Goal: Task Accomplishment & Management: Use online tool/utility

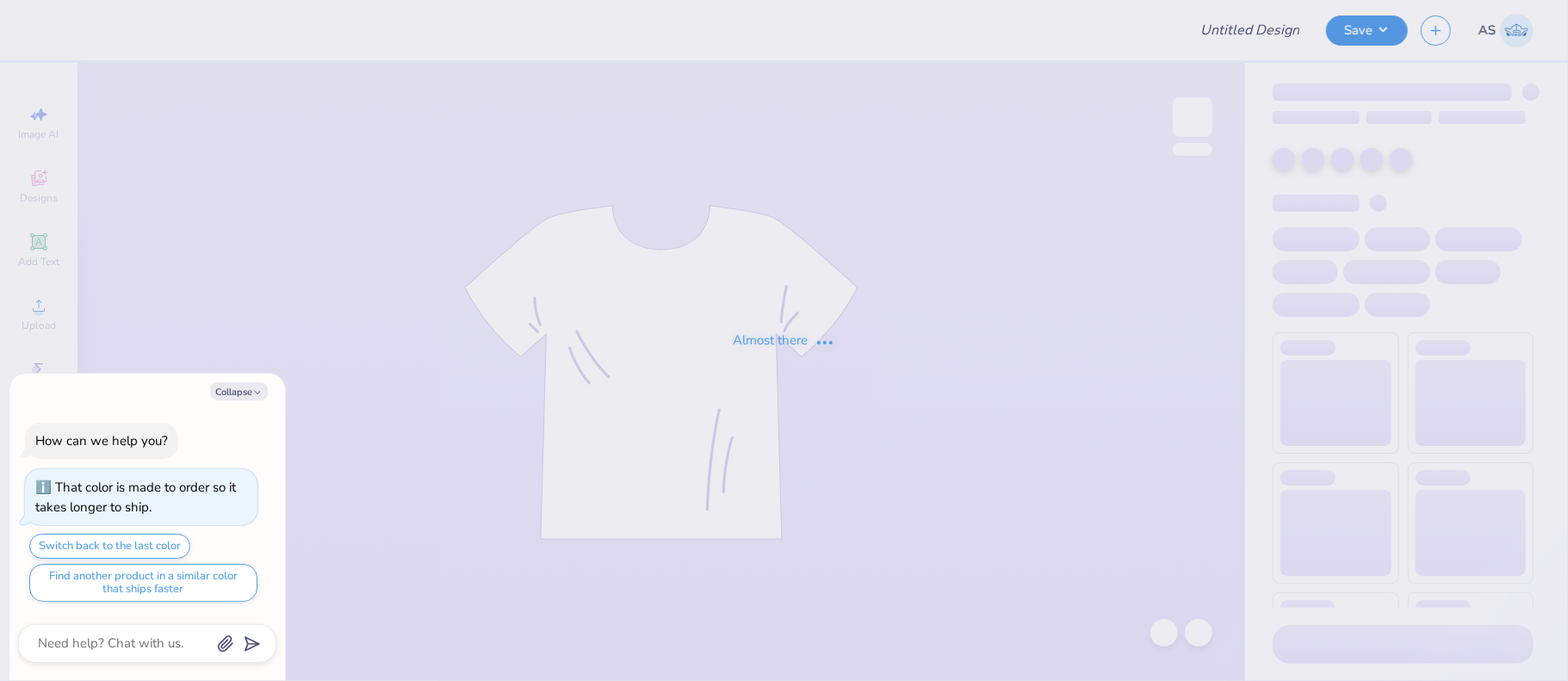
type textarea "x"
type input "eboard"
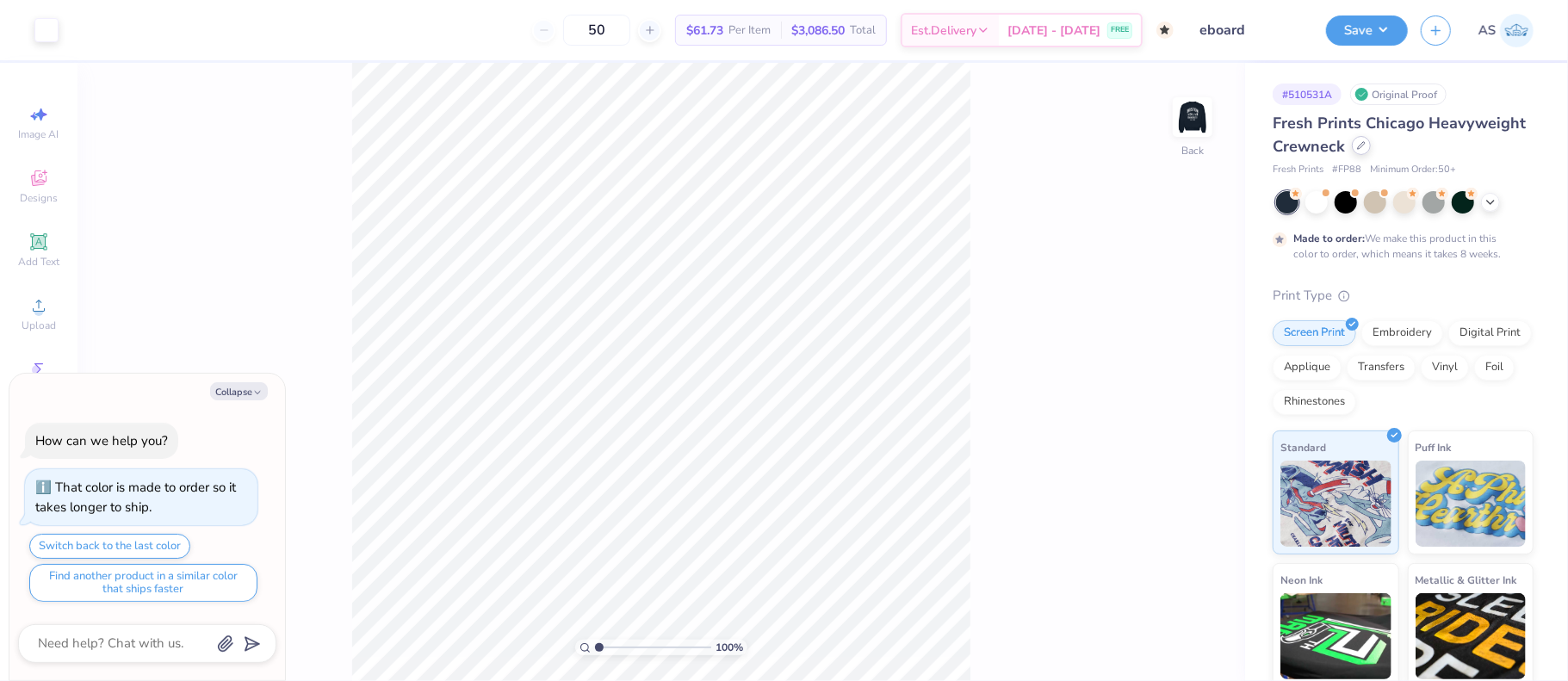
click at [1371, 148] on div at bounding box center [1361, 145] width 19 height 19
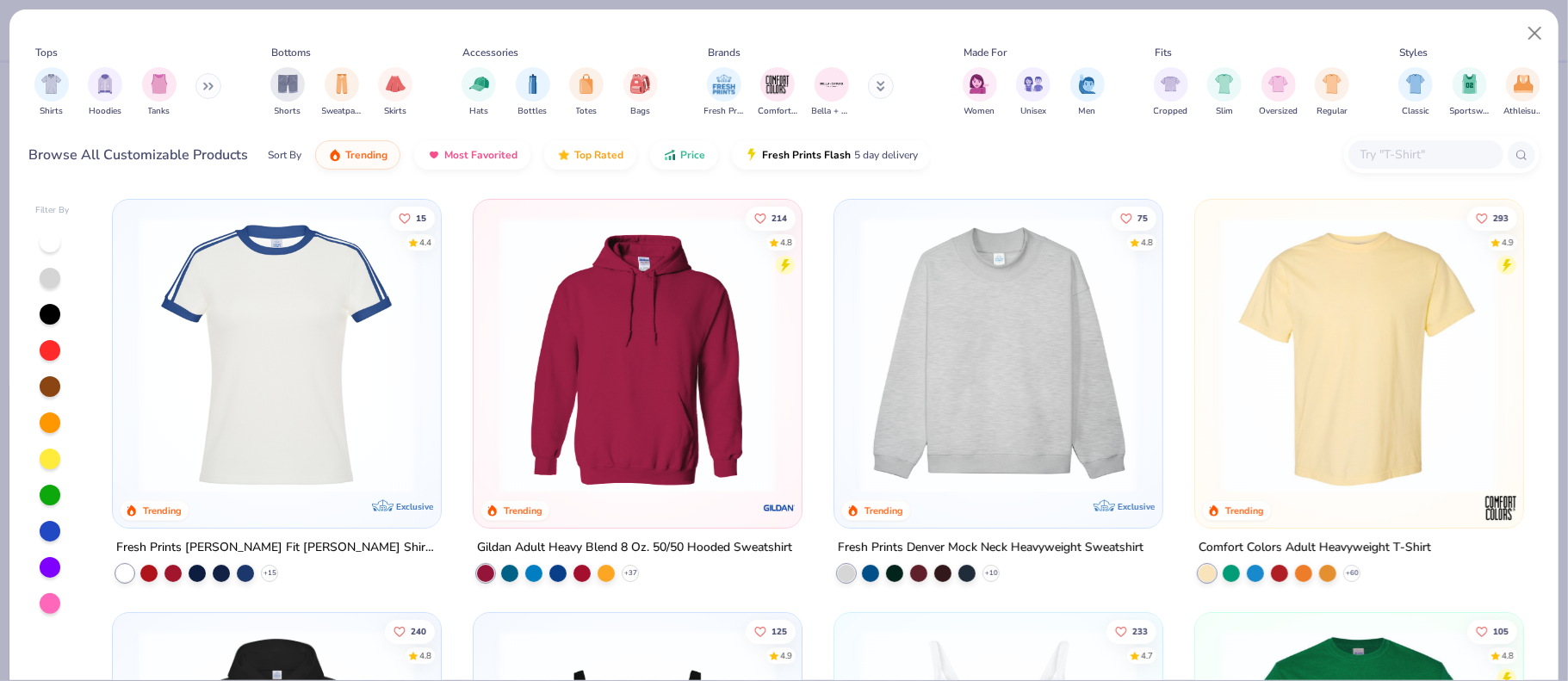
type textarea "x"
click at [1455, 154] on input "text" at bounding box center [1425, 154] width 133 height 20
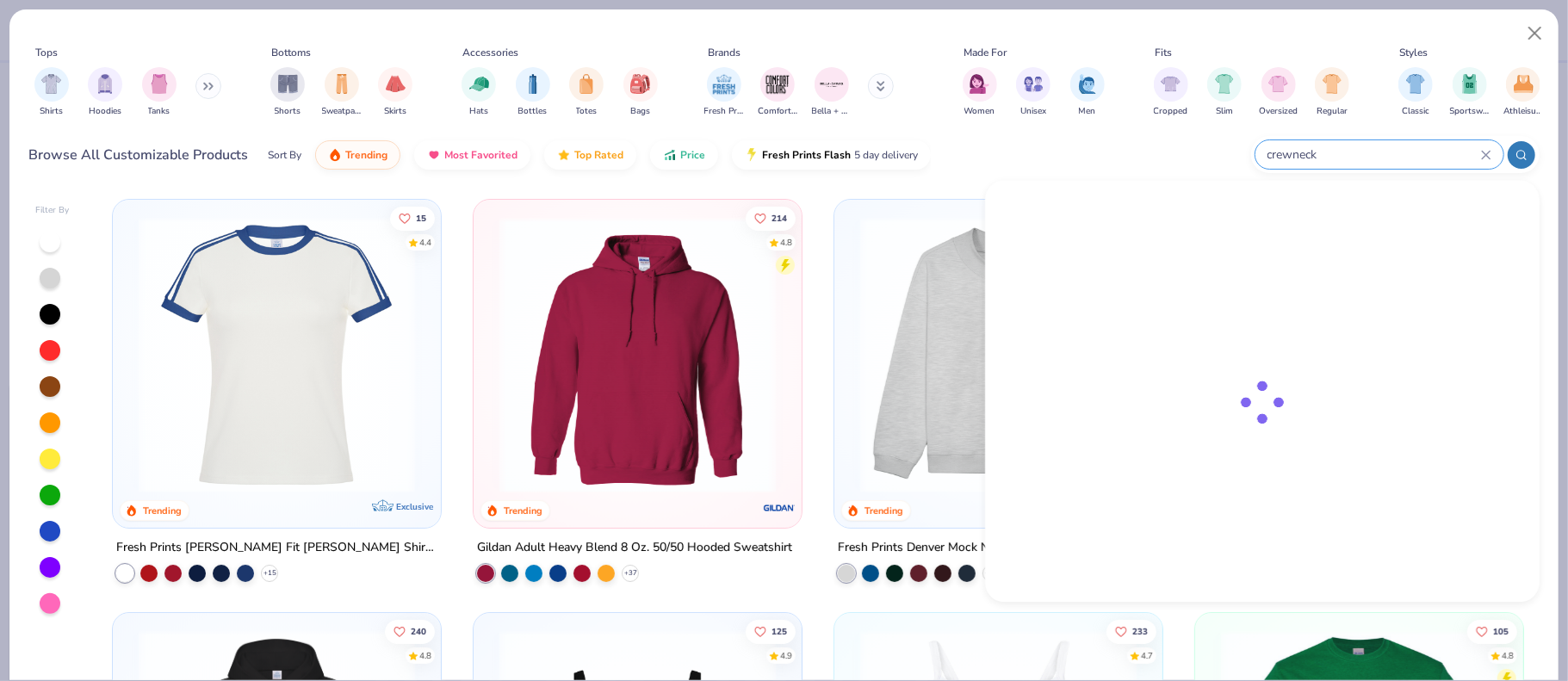
type input "crewneck"
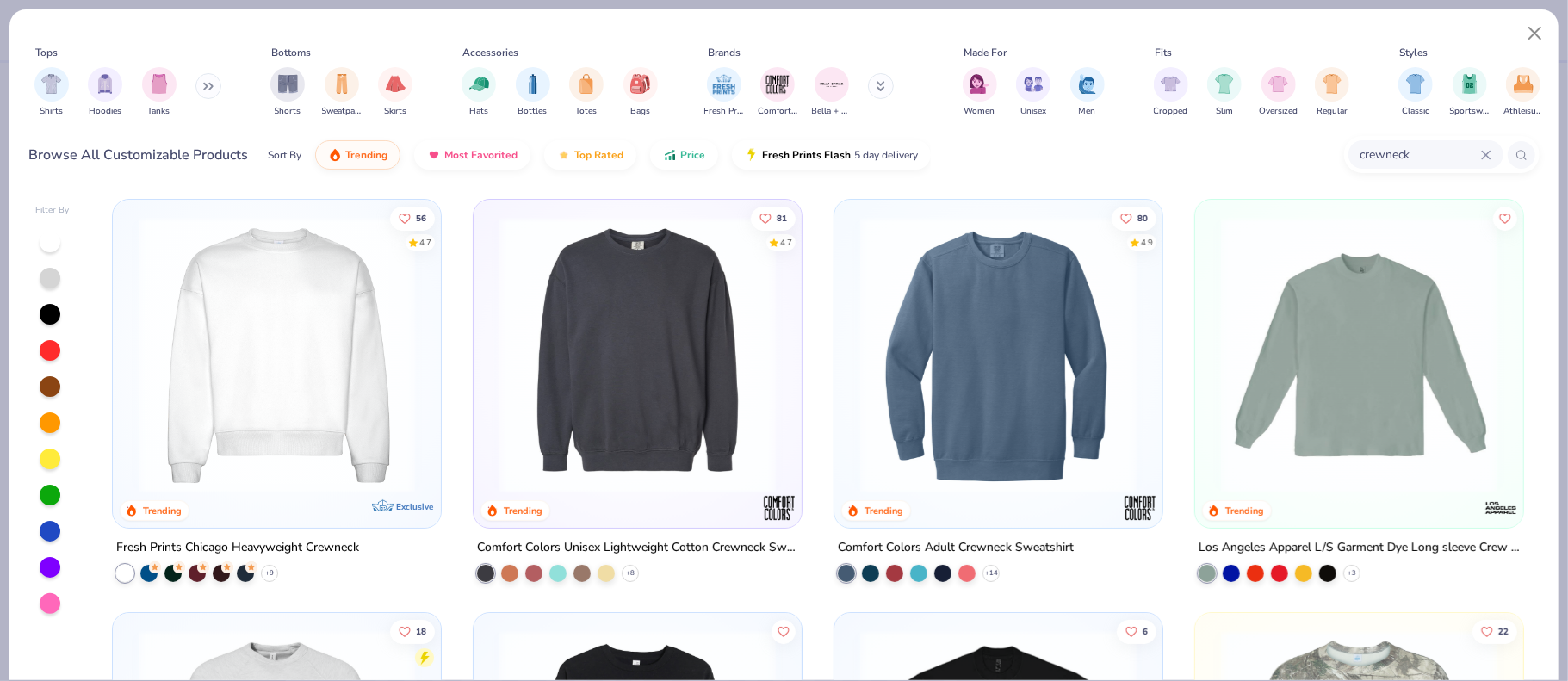
click at [969, 312] on img at bounding box center [998, 355] width 294 height 277
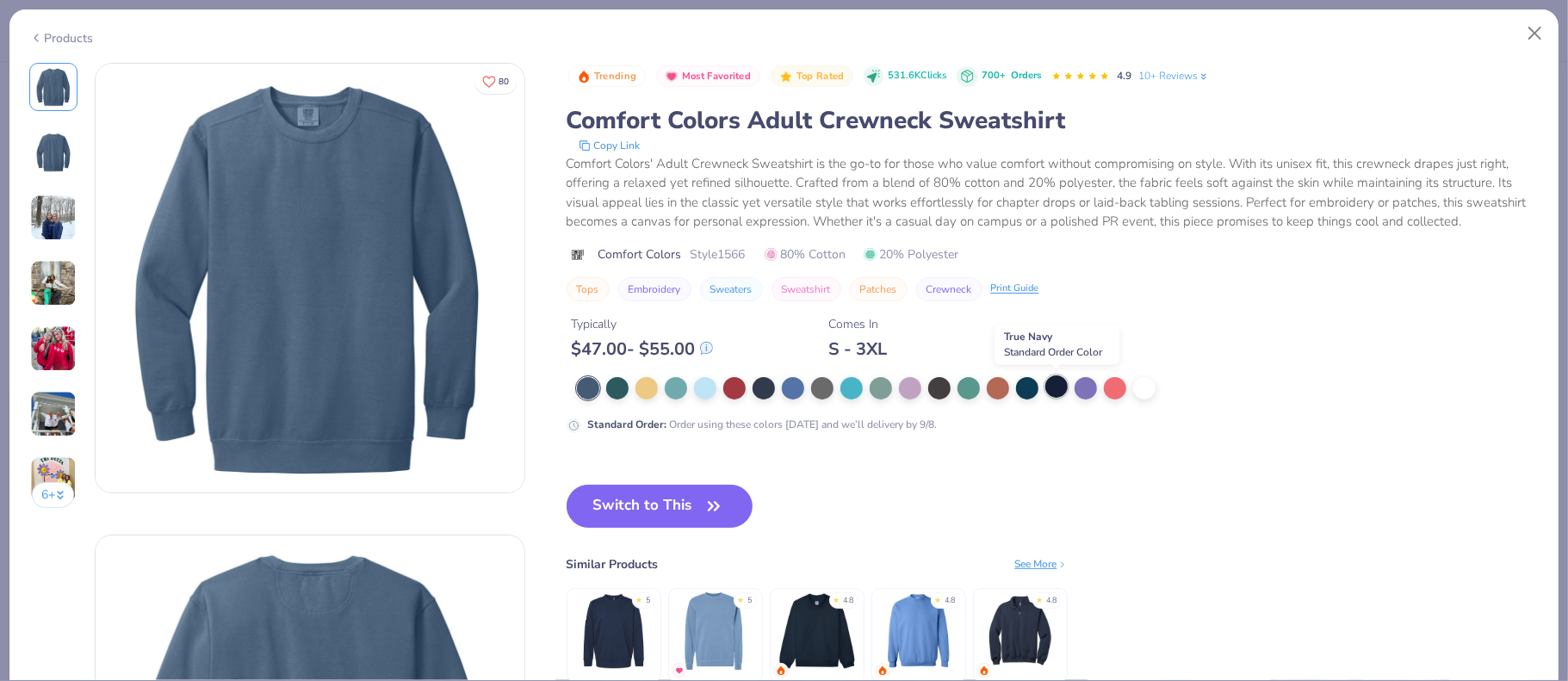
click at [1055, 388] on div at bounding box center [1056, 386] width 22 height 22
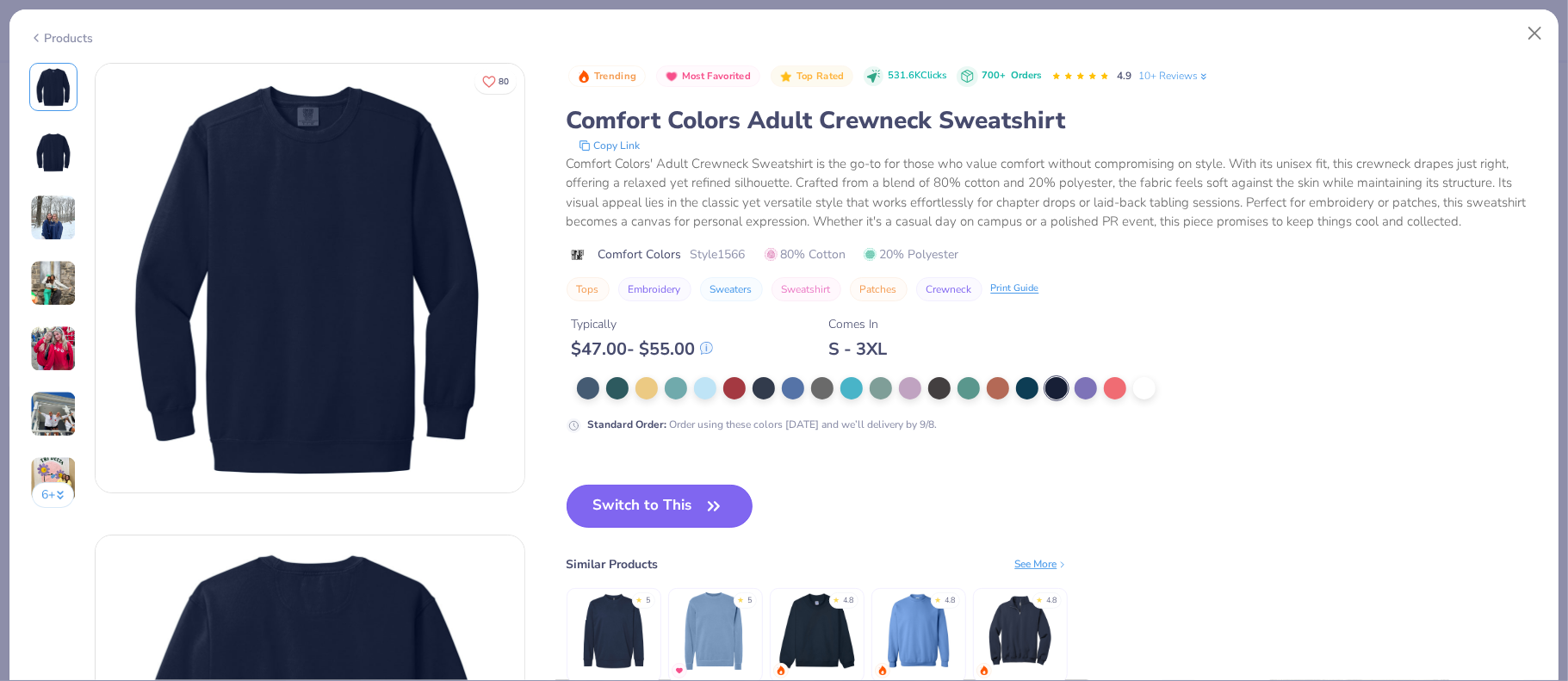
click at [662, 511] on button "Switch to This" at bounding box center [660, 506] width 187 height 43
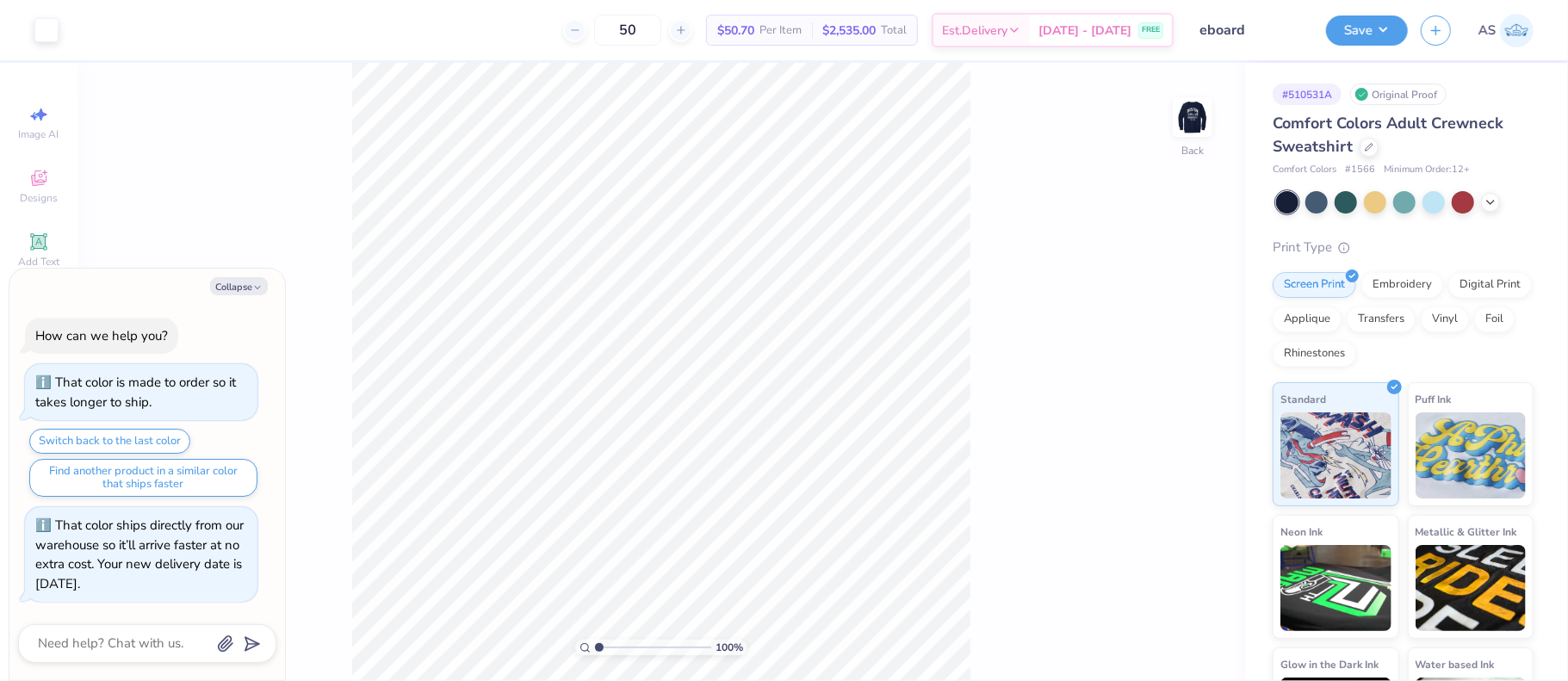
type textarea "x"
drag, startPoint x: 1162, startPoint y: 304, endPoint x: 1178, endPoint y: 303, distance: 16.0
click at [1178, 303] on input "5.25" at bounding box center [1180, 306] width 62 height 24
type input "4"
type textarea "x"
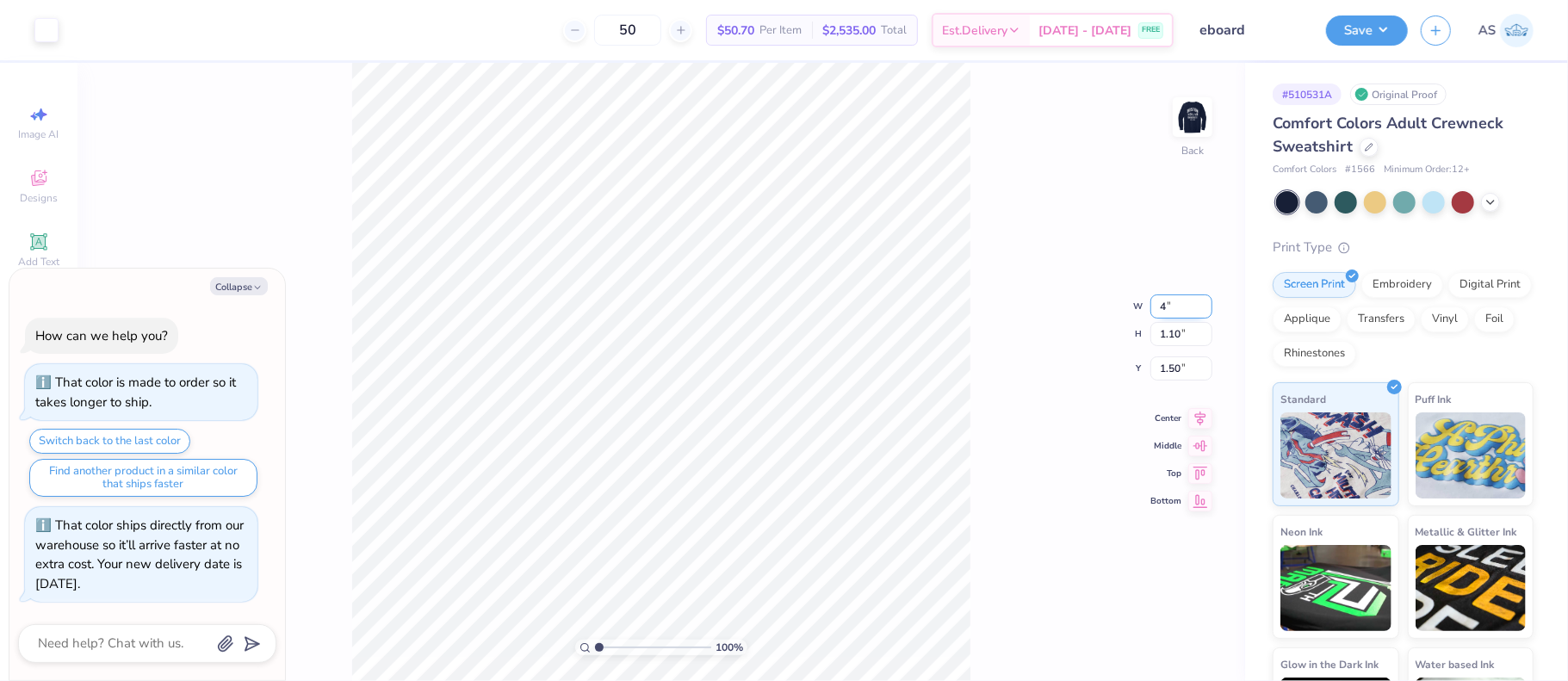
type input "4.00"
type input "0.84"
click at [1178, 350] on input "1.64" at bounding box center [1180, 354] width 62 height 24
type input "1"
type input "3"
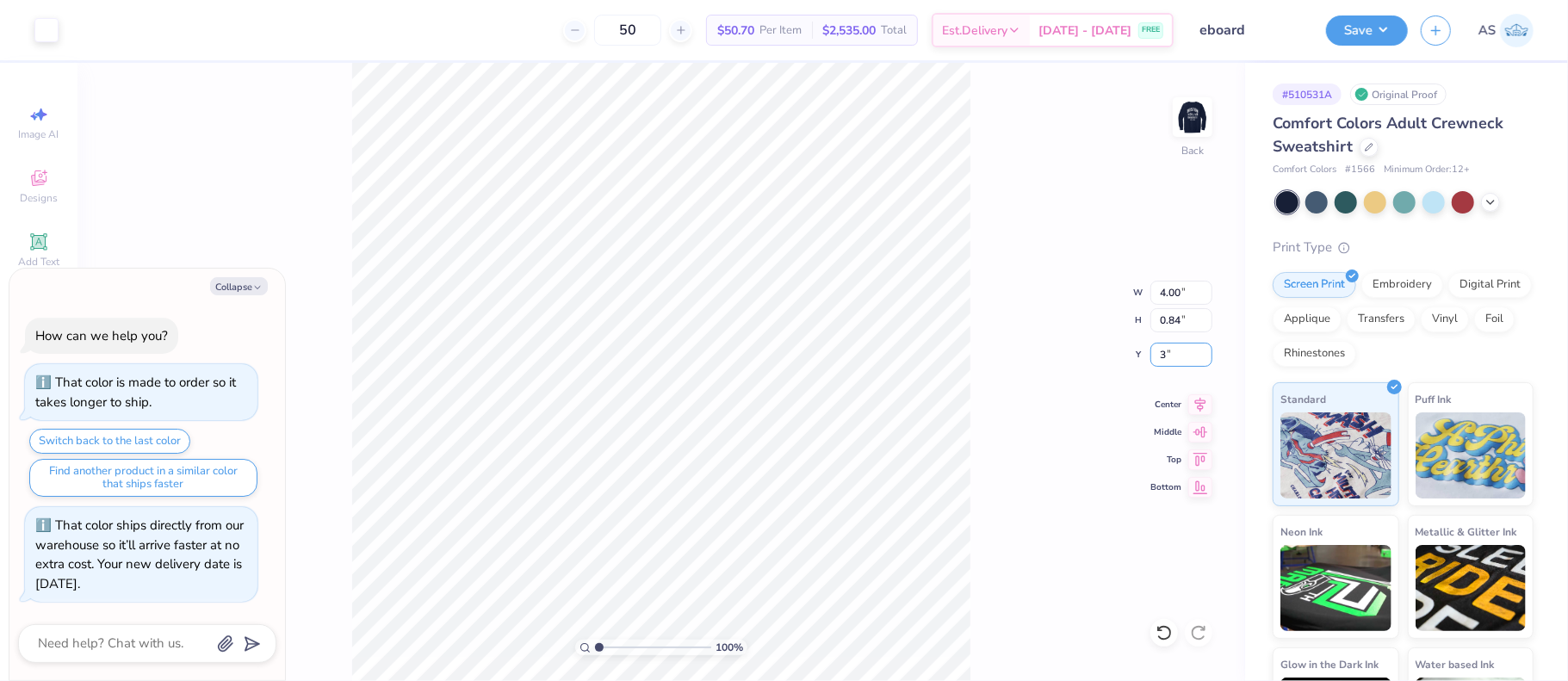
type textarea "x"
type input "3.00"
click at [1201, 118] on img at bounding box center [1192, 117] width 69 height 69
type textarea "x"
drag, startPoint x: 1163, startPoint y: 304, endPoint x: 1179, endPoint y: 304, distance: 16.0
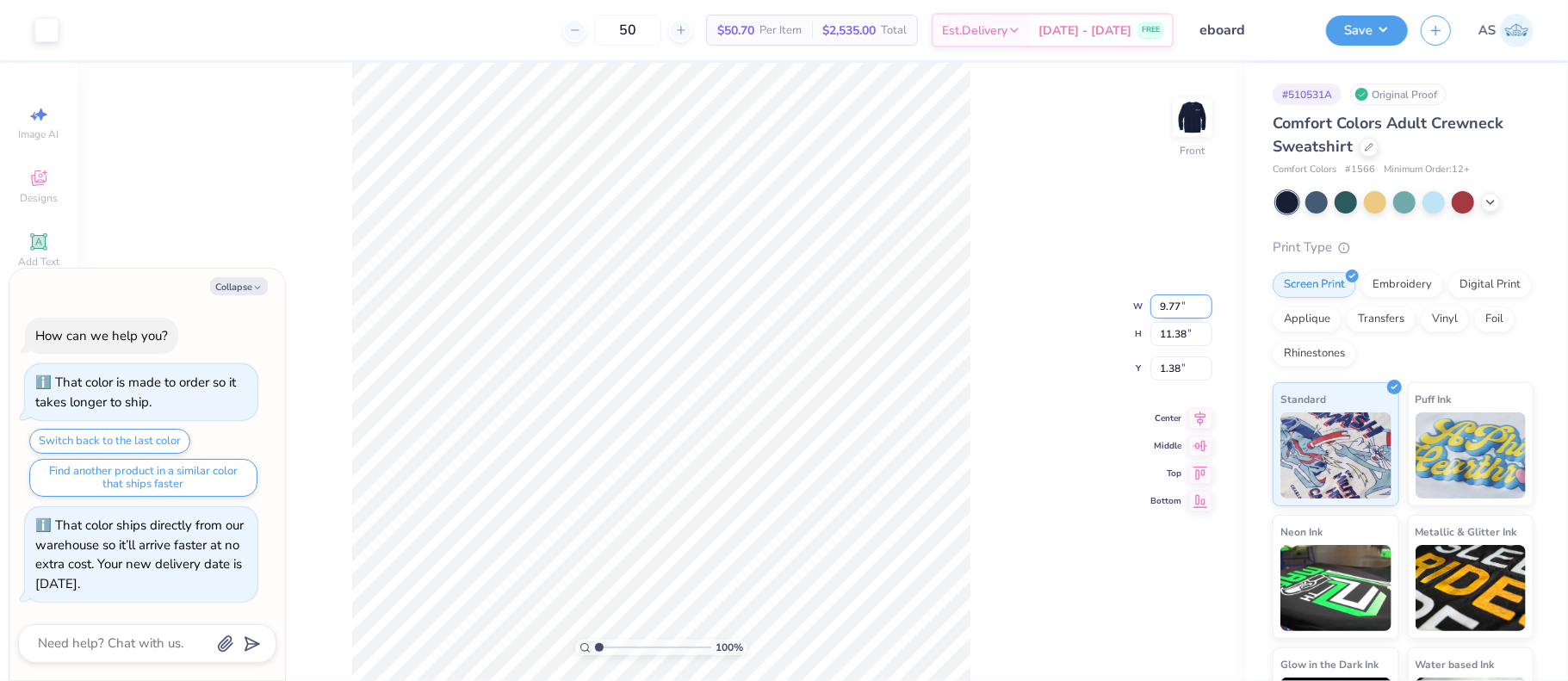
click at [1179, 304] on input "9.77" at bounding box center [1180, 306] width 62 height 24
type input "12.50"
type textarea "x"
type input "14.57"
type input "0.50"
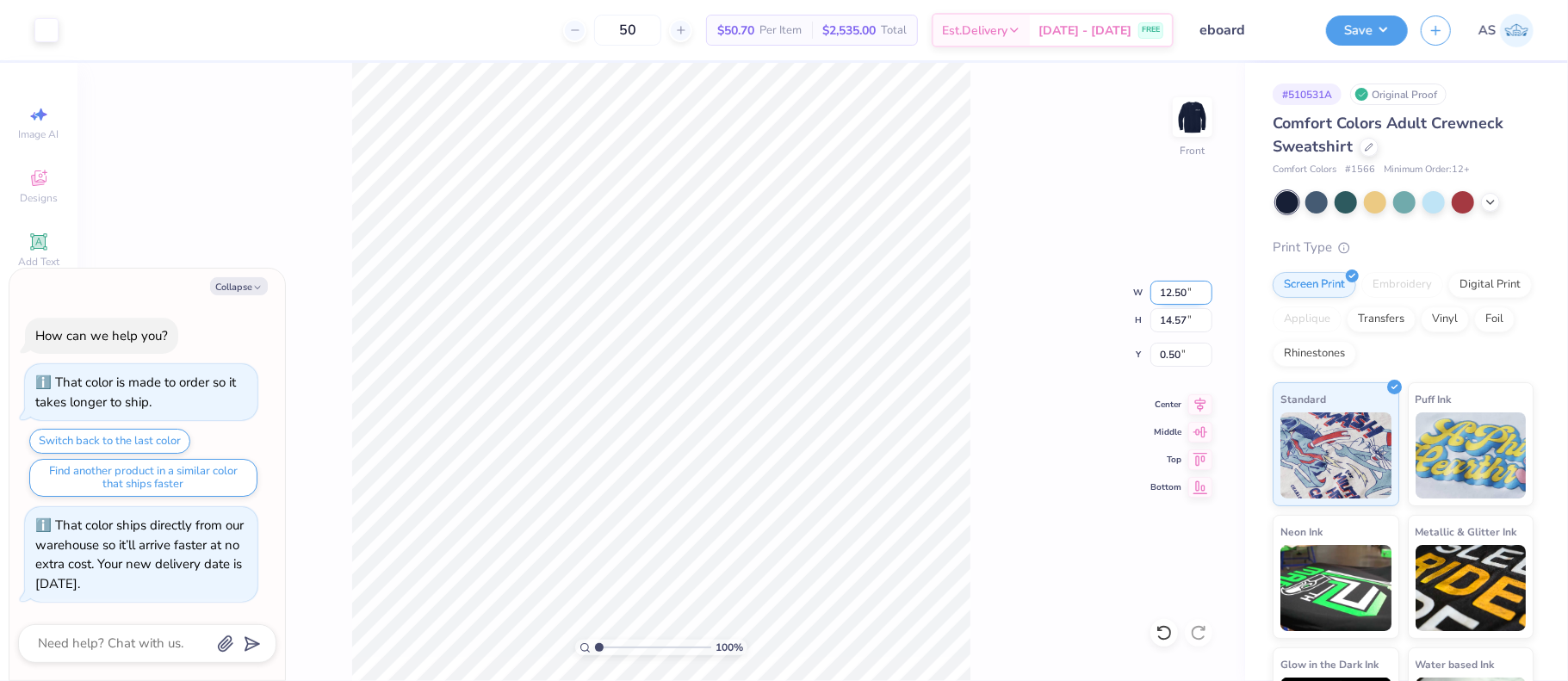
drag, startPoint x: 1163, startPoint y: 293, endPoint x: 1189, endPoint y: 291, distance: 26.1
click at [1189, 291] on input "12.50" at bounding box center [1180, 292] width 62 height 24
type input "10"
type textarea "x"
type input "10.00"
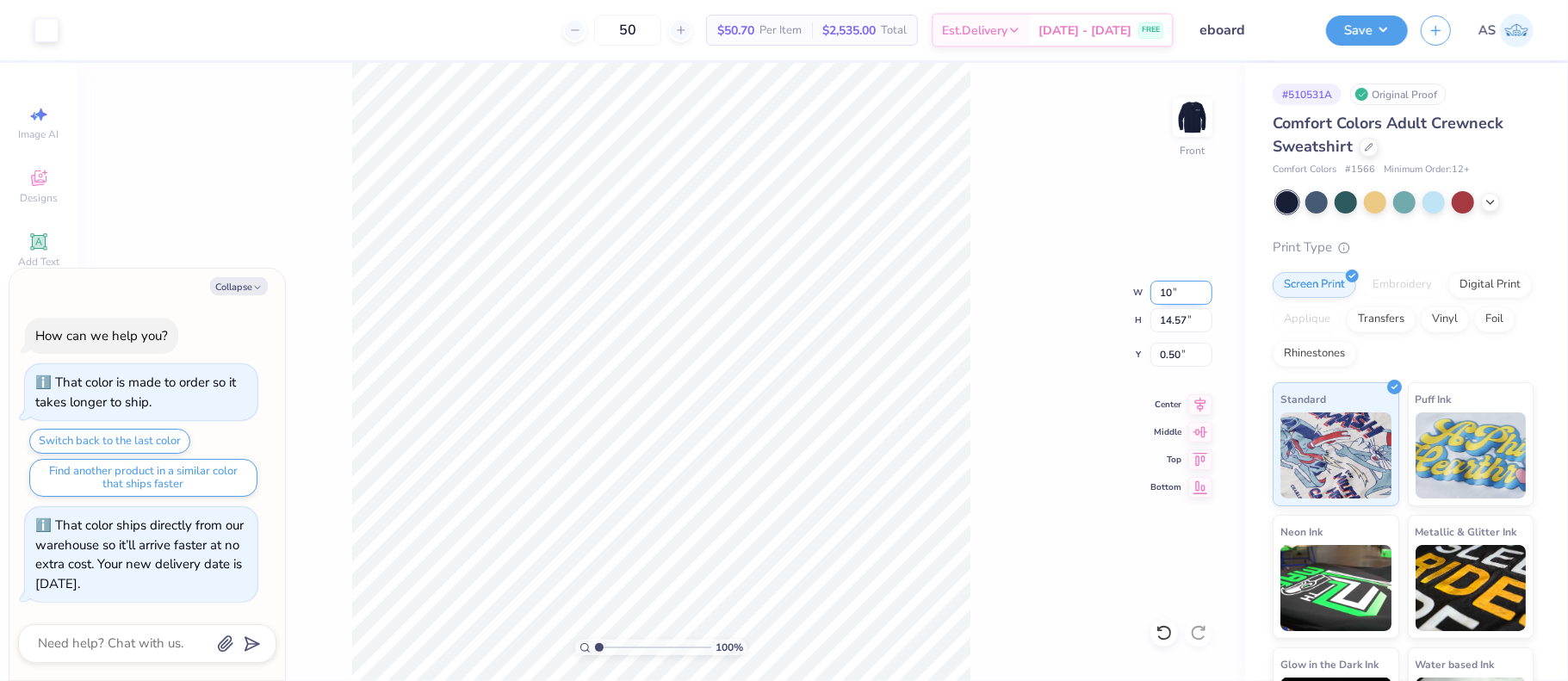
type input "11.65"
type input "1.96"
drag, startPoint x: 1180, startPoint y: 350, endPoint x: 1149, endPoint y: 353, distance: 31.1
click at [1149, 353] on div "100 % Front W 10.00 10.00 " H 11.65 11.65 " Y 1.96 1.96 " Center Middle Top Bot…" at bounding box center [662, 371] width 1168 height 618
type textarea "x"
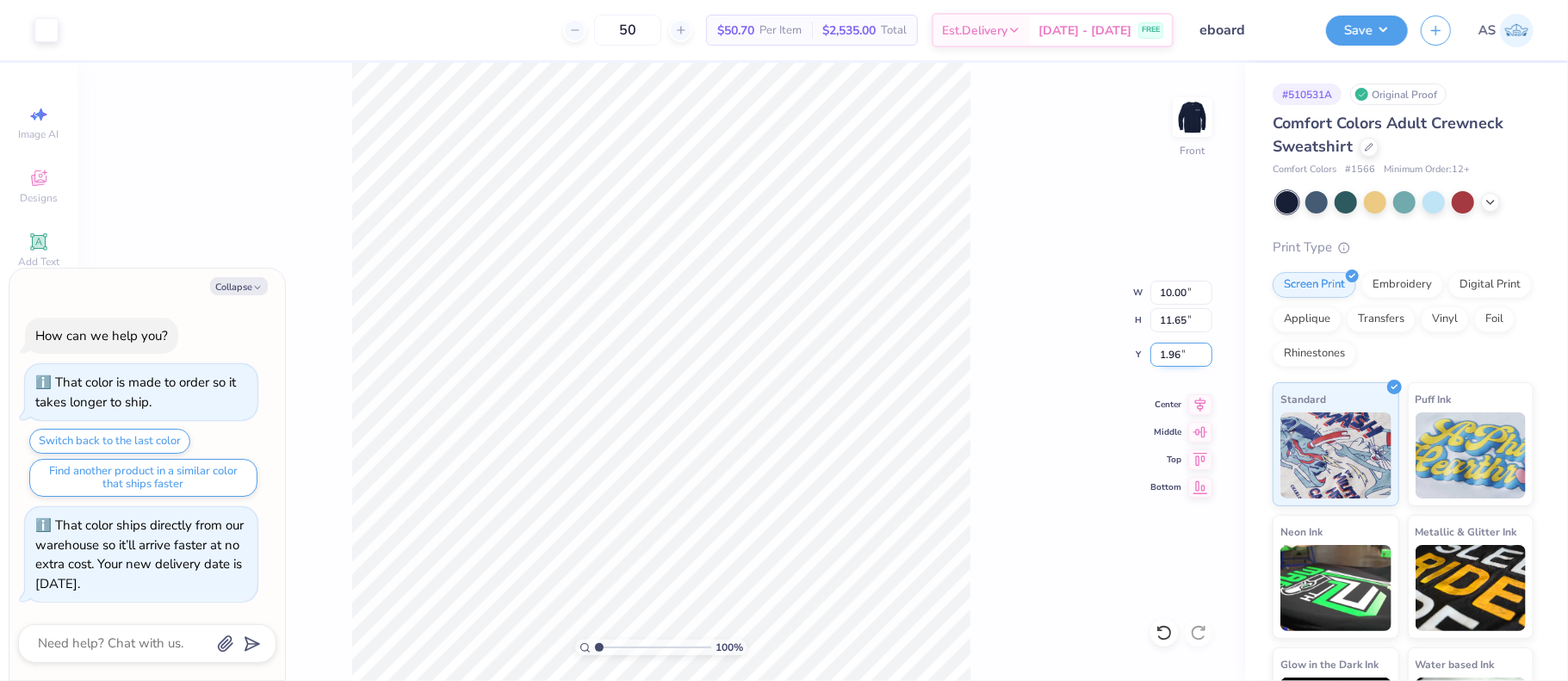
drag, startPoint x: 1162, startPoint y: 353, endPoint x: 1173, endPoint y: 350, distance: 11.4
click at [1180, 351] on input "1.96" at bounding box center [1180, 354] width 62 height 24
type input "1"
type textarea "x"
type input "1.00"
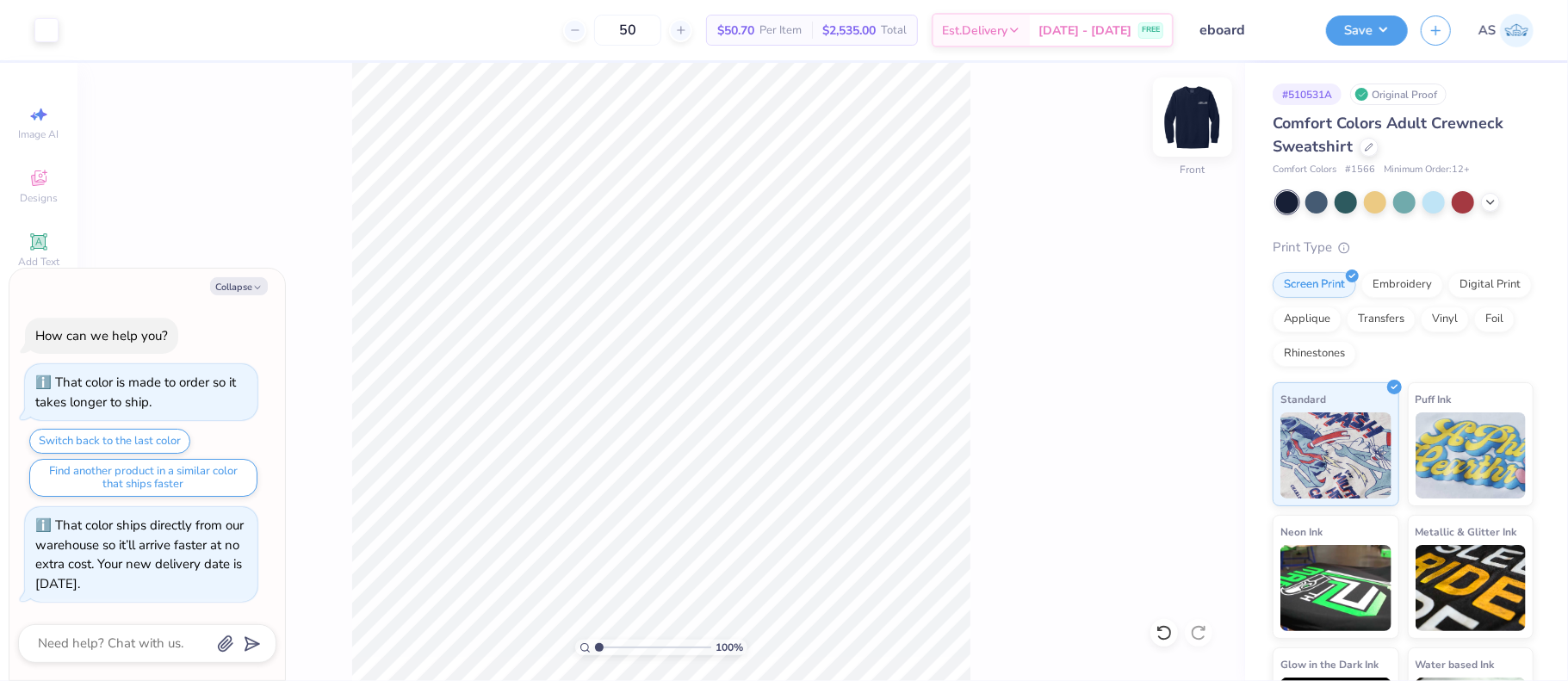
click at [1200, 129] on img at bounding box center [1192, 117] width 69 height 69
click at [1375, 144] on div at bounding box center [1369, 145] width 19 height 19
type textarea "x"
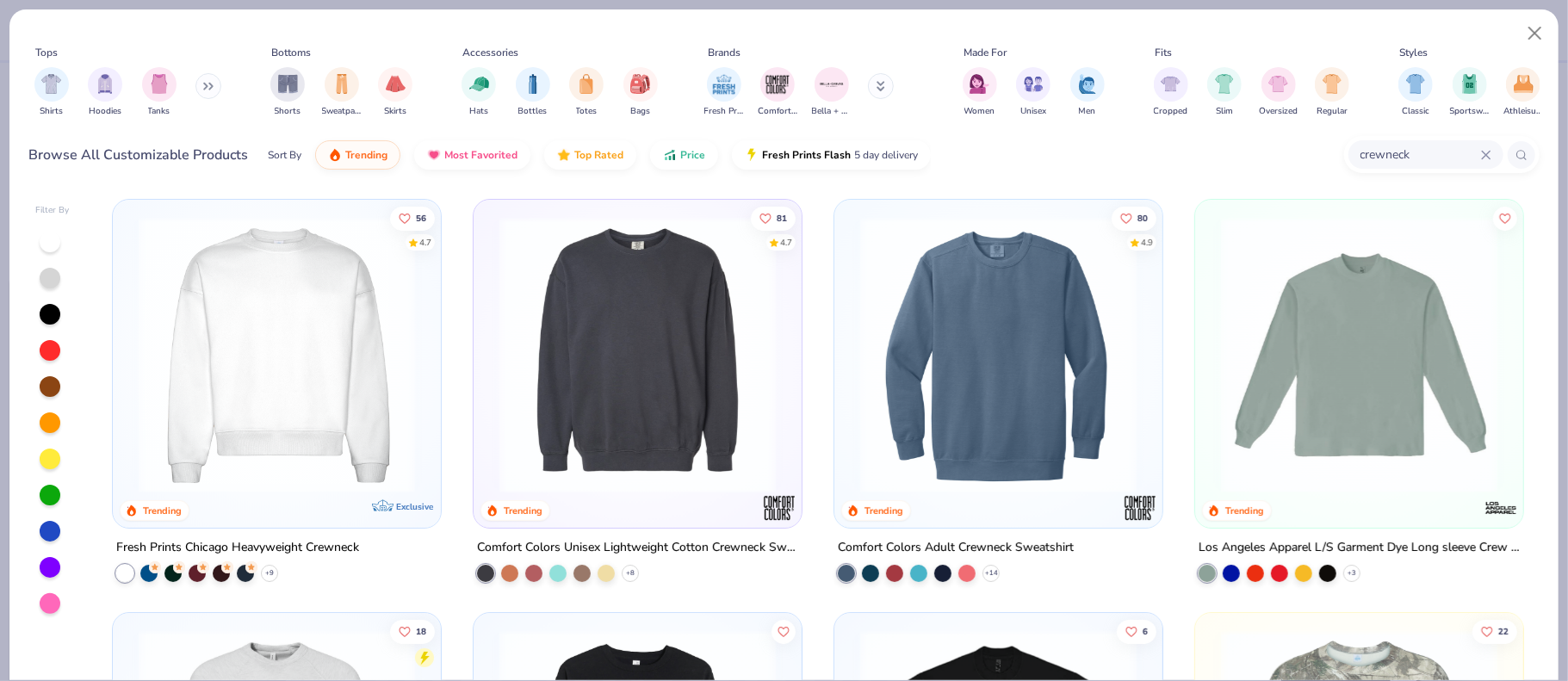
click at [1402, 155] on input "crewneck" at bounding box center [1420, 154] width 122 height 20
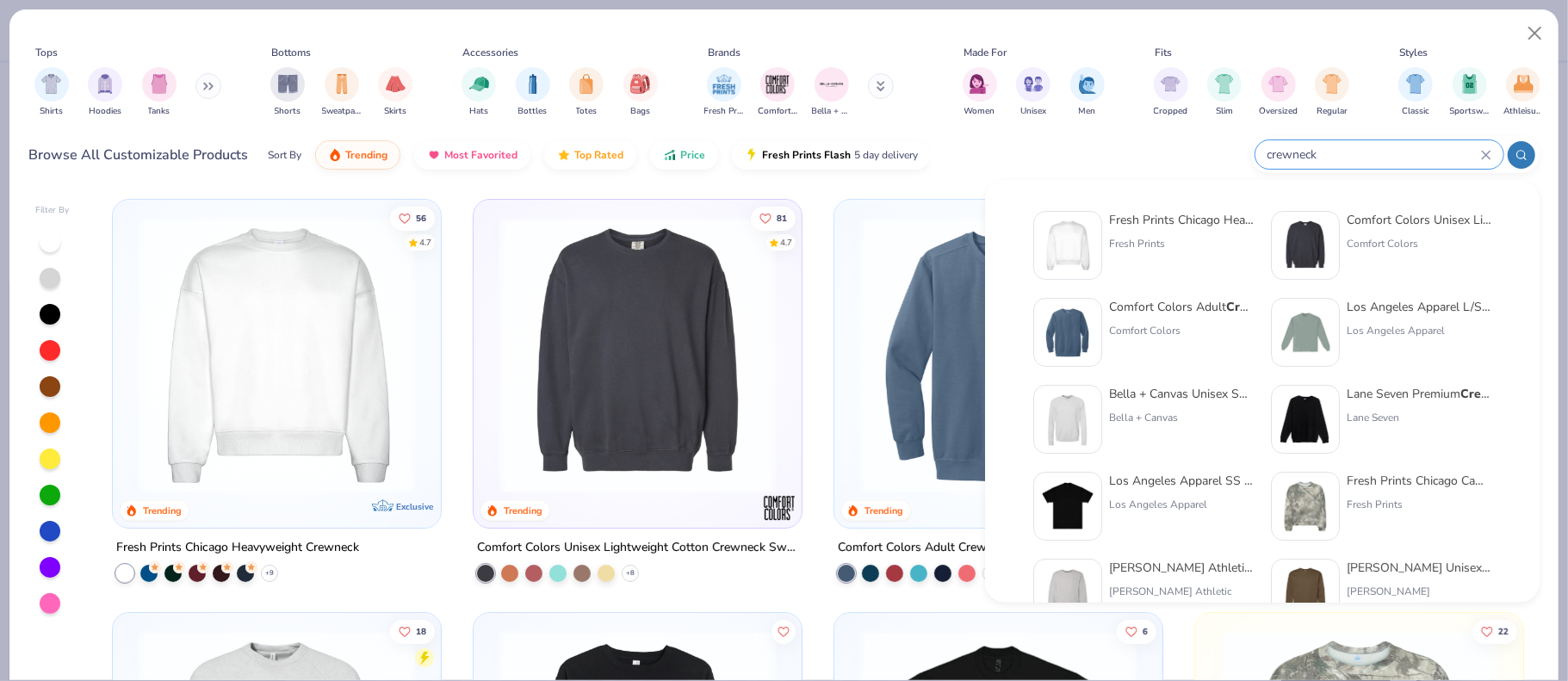
click at [1122, 157] on div "Browse All Customizable Products Sort By Trending Most Favorited Top Rated Pric…" at bounding box center [784, 155] width 1510 height 48
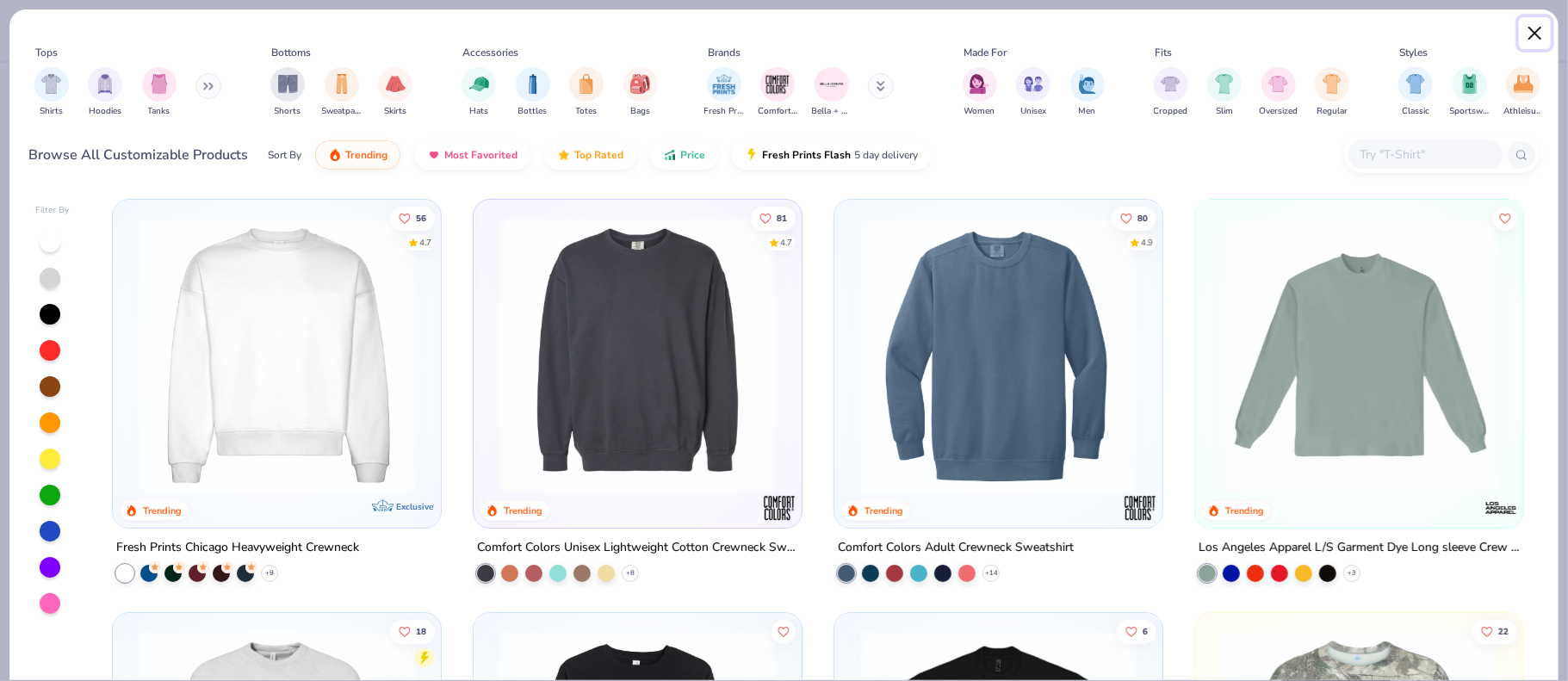
click at [1532, 34] on button "Close" at bounding box center [1535, 33] width 33 height 33
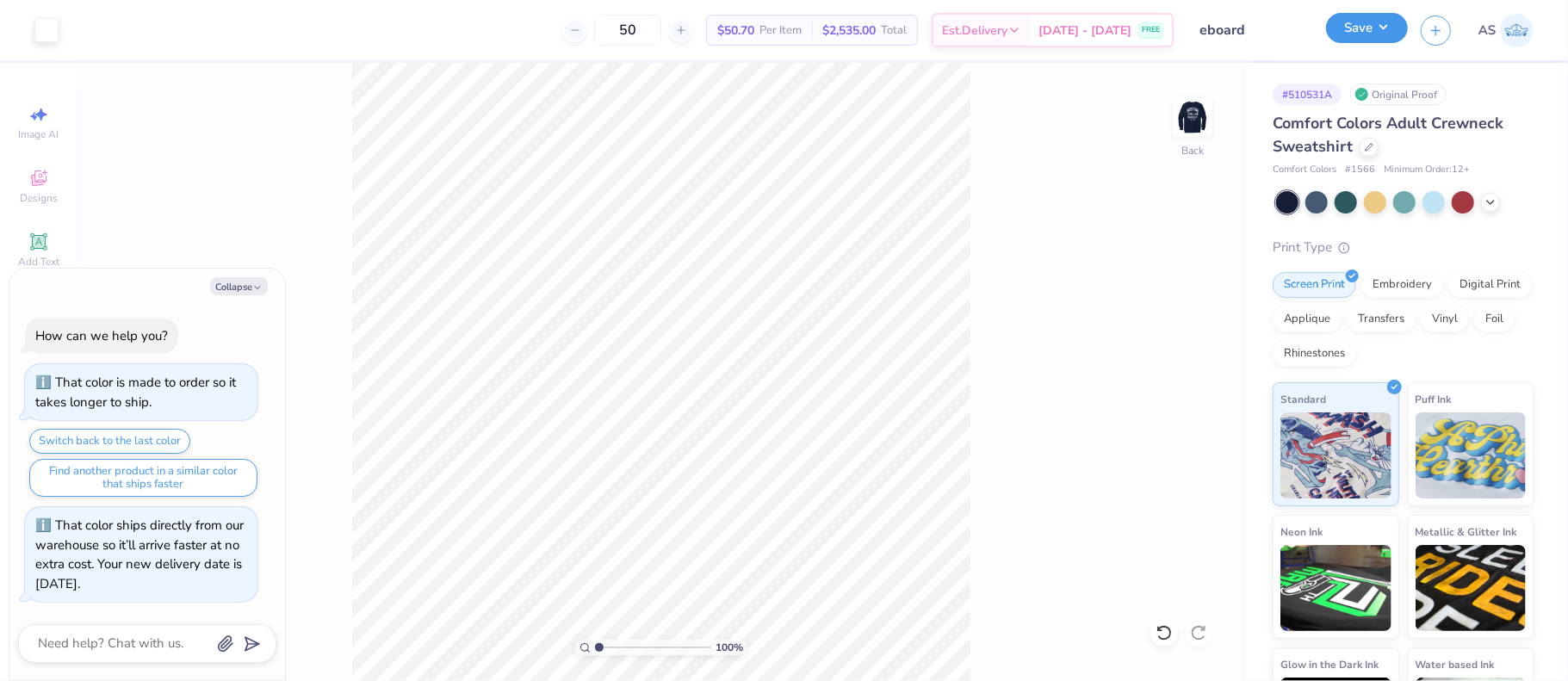
click at [1373, 32] on button "Save" at bounding box center [1367, 28] width 82 height 30
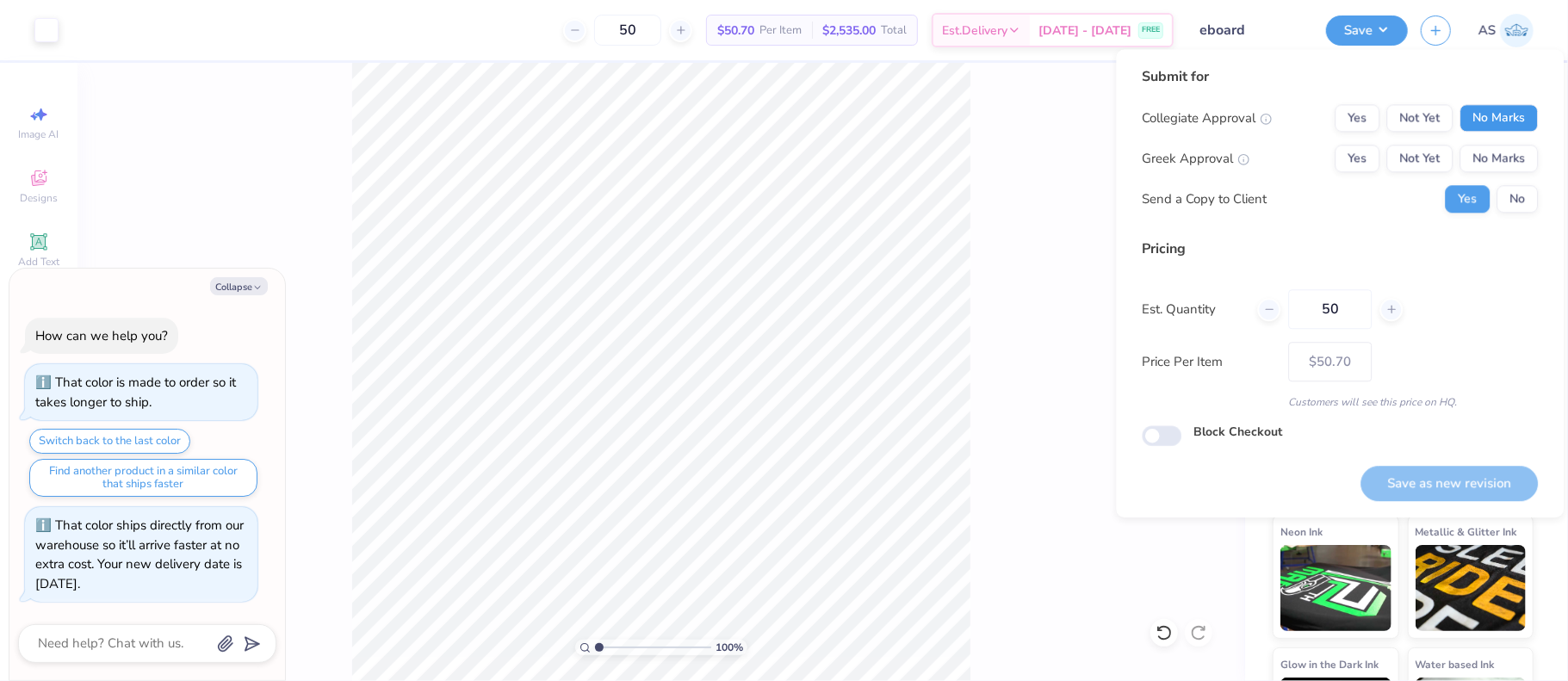
click at [1487, 120] on button "No Marks" at bounding box center [1498, 118] width 79 height 28
click at [1489, 167] on button "No Marks" at bounding box center [1498, 158] width 79 height 28
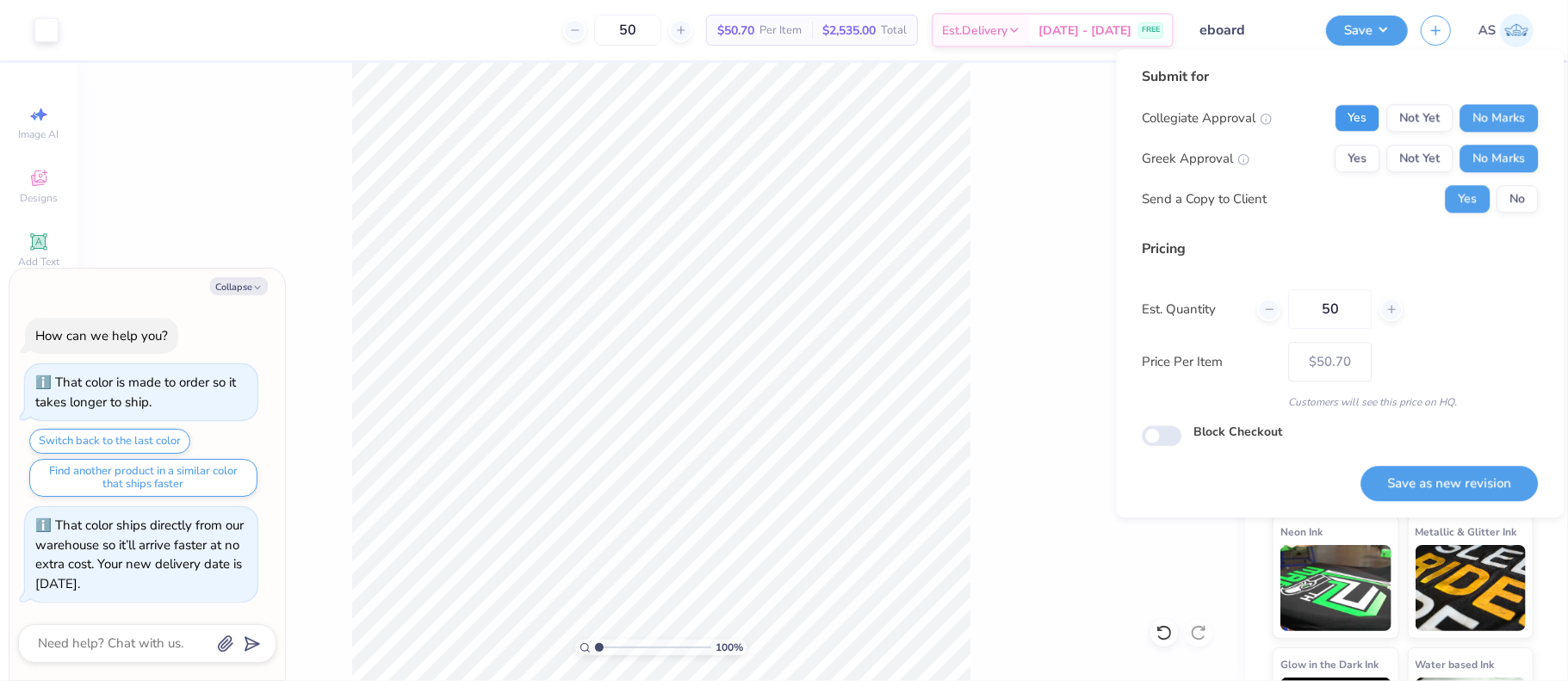
click at [1359, 120] on button "Yes" at bounding box center [1357, 118] width 45 height 28
click at [1008, 175] on div "100 % Back" at bounding box center [662, 371] width 1168 height 618
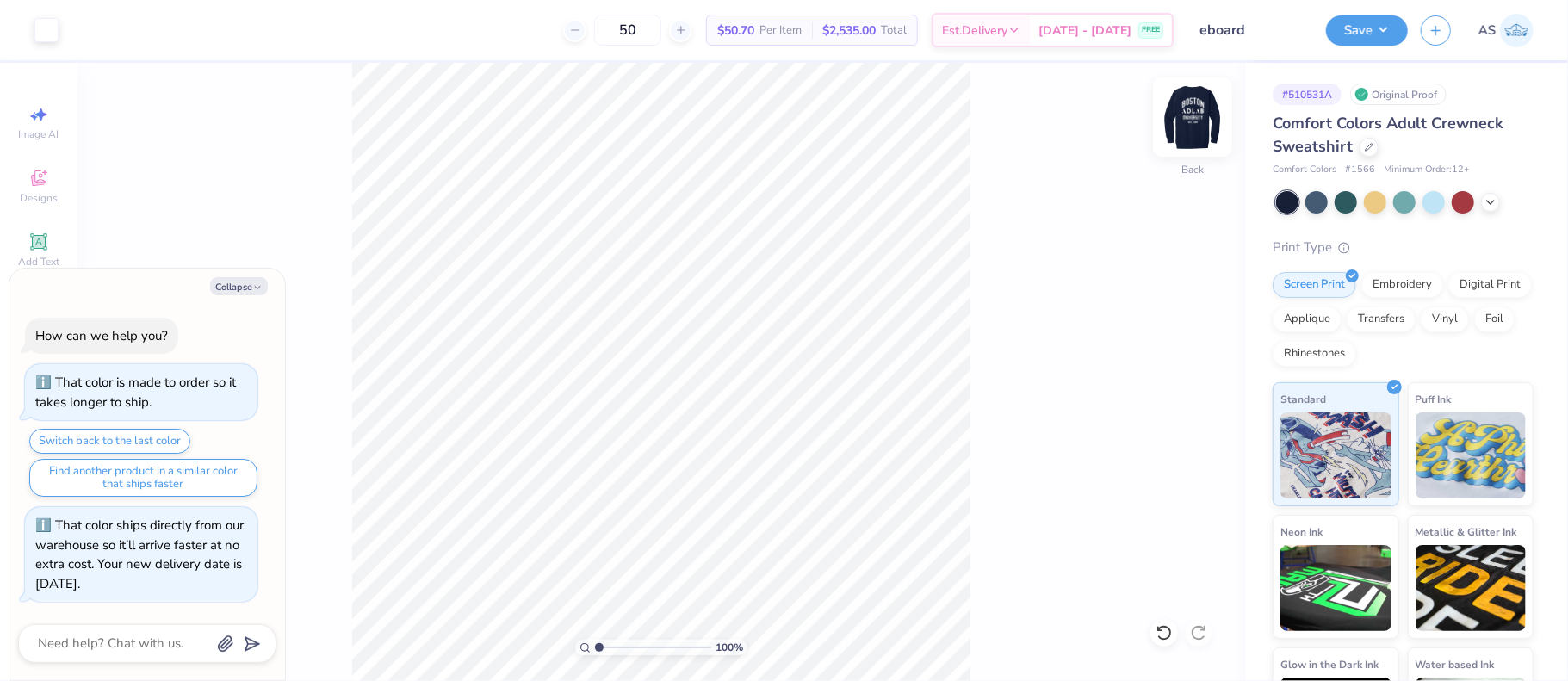
click at [1197, 116] on img at bounding box center [1192, 117] width 69 height 69
click at [1197, 116] on img at bounding box center [1192, 117] width 35 height 35
click at [1386, 32] on button "Save" at bounding box center [1367, 28] width 82 height 30
type textarea "x"
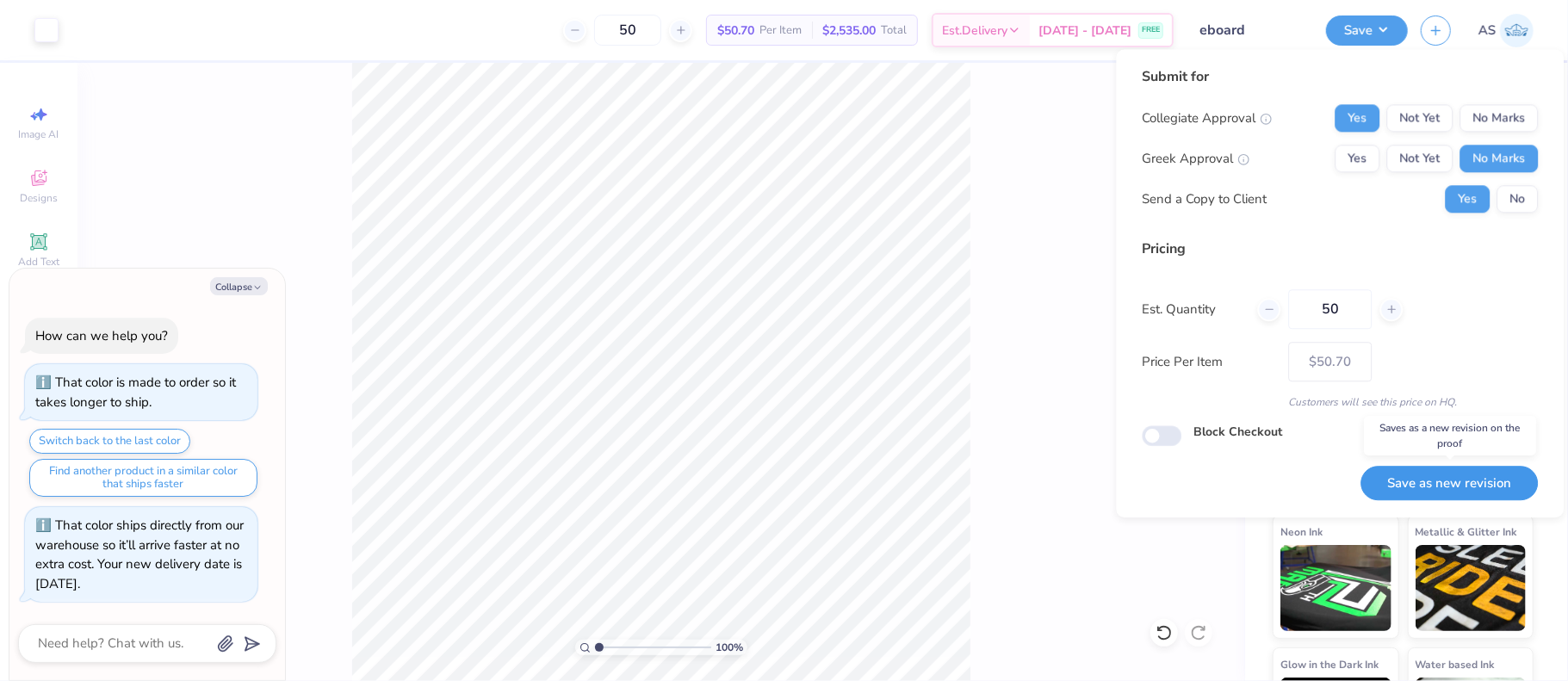
click at [1423, 479] on button "Save as new revision" at bounding box center [1449, 484] width 178 height 36
type input "$50.70"
type textarea "x"
type input "– –"
